Goal: Check status: Check status

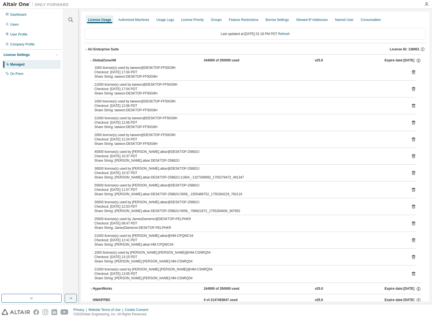
click at [57, 124] on div "Dashboard Users User Profile Company Profile License Settings Managed On Prem" at bounding box center [31, 151] width 61 height 283
click at [288, 35] on link "Refresh" at bounding box center [284, 34] width 12 height 4
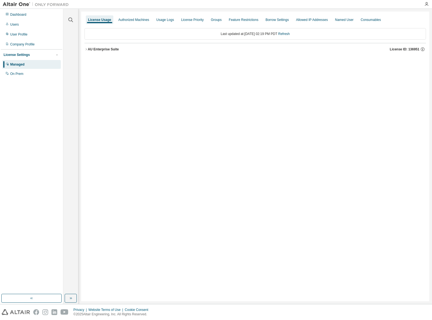
click at [86, 51] on button "AU Enterprise Suite License ID: 136951" at bounding box center [254, 49] width 341 height 12
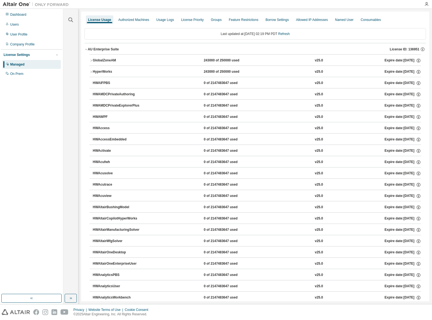
click at [92, 61] on icon "button" at bounding box center [90, 60] width 3 height 3
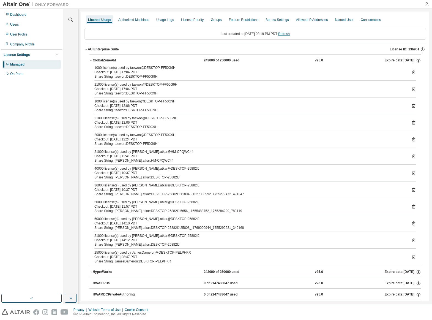
click at [288, 33] on link "Refresh" at bounding box center [284, 34] width 12 height 4
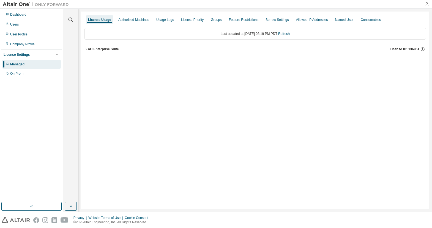
click at [86, 48] on icon "button" at bounding box center [86, 49] width 1 height 2
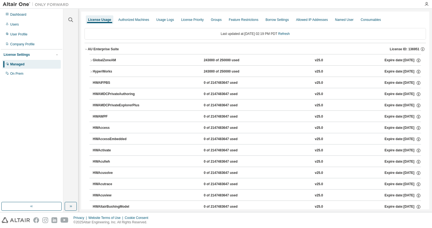
click at [92, 59] on icon "button" at bounding box center [90, 60] width 3 height 3
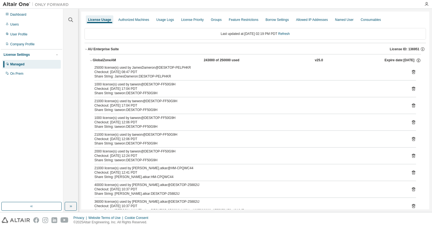
click at [119, 160] on div "Share String: taewon:DESKTOP-FF50G9H" at bounding box center [248, 160] width 308 height 4
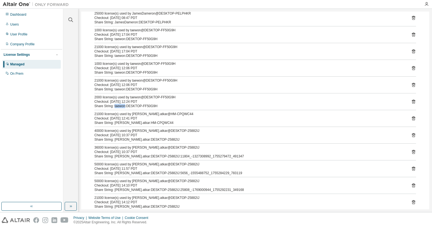
scroll to position [69, 0]
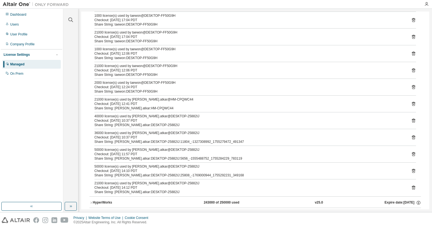
click at [120, 108] on div "Share String: [PERSON_NAME].atkar:HM-CPQWC44" at bounding box center [248, 108] width 308 height 4
click at [118, 125] on div "Share String: [PERSON_NAME].atkar:DESKTOP-25882IJ" at bounding box center [248, 125] width 308 height 4
click at [124, 175] on div "Share String: [PERSON_NAME].atkar:DESKTOP-25882IJ:25808_-1769000944_1755292231_…" at bounding box center [248, 175] width 308 height 4
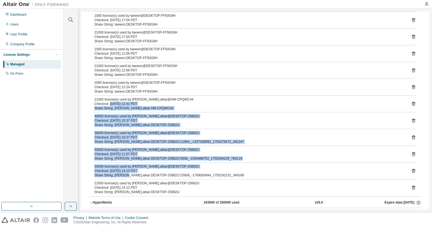
drag, startPoint x: 124, startPoint y: 175, endPoint x: 111, endPoint y: 104, distance: 72.7
click at [111, 104] on div "25000 license(s) used by JamesDameron@DESKTOP-PELPHKR Checkout: [DATE] 08:47 PD…" at bounding box center [254, 97] width 331 height 200
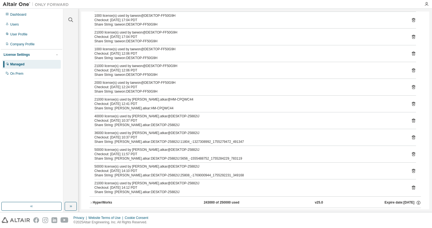
click at [189, 95] on div at bounding box center [254, 95] width 321 height 0
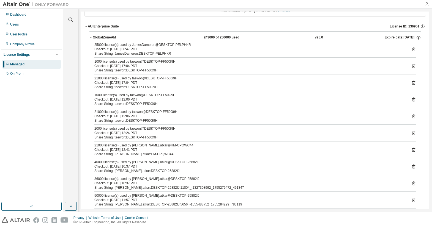
scroll to position [0, 0]
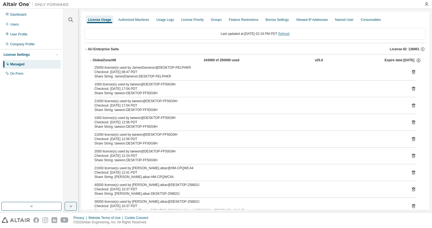
click at [286, 35] on link "Refresh" at bounding box center [284, 34] width 12 height 4
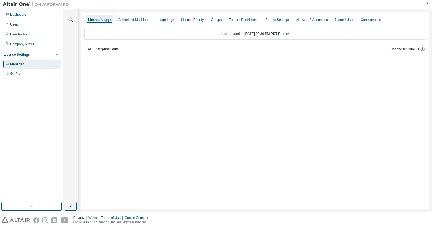
click at [86, 48] on icon "button" at bounding box center [85, 49] width 3 height 3
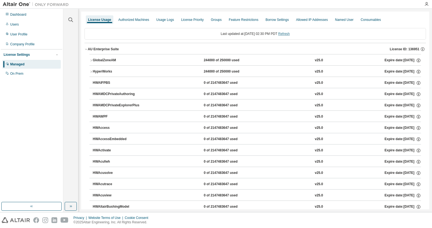
click at [284, 35] on link "Refresh" at bounding box center [284, 34] width 12 height 4
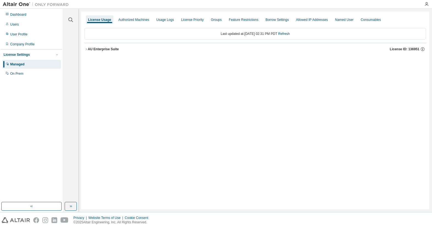
click at [87, 48] on icon "button" at bounding box center [85, 49] width 3 height 3
